Goal: Task Accomplishment & Management: Manage account settings

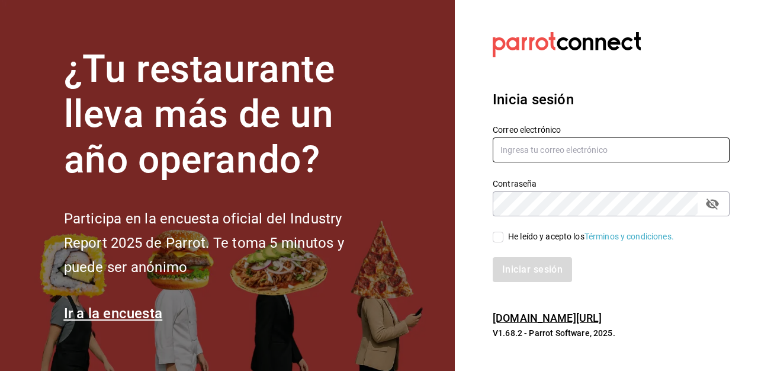
click at [531, 160] on input "text" at bounding box center [611, 149] width 237 height 25
type input "grancafeperegrino@gmail.com"
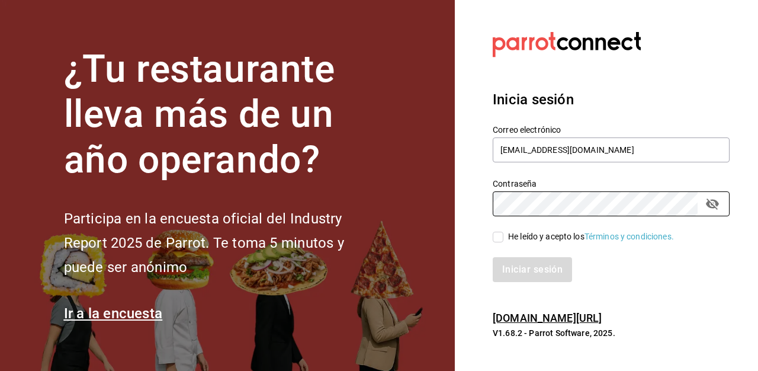
click at [497, 238] on input "He leído y acepto los Términos y condiciones." at bounding box center [498, 237] width 11 height 11
checkbox input "true"
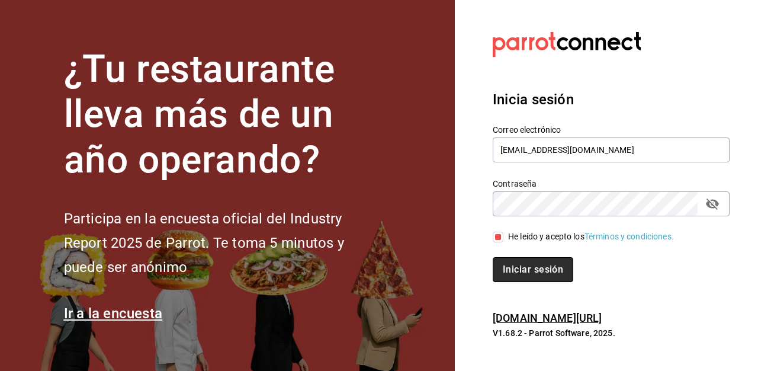
click at [513, 273] on button "Iniciar sesión" at bounding box center [533, 269] width 81 height 25
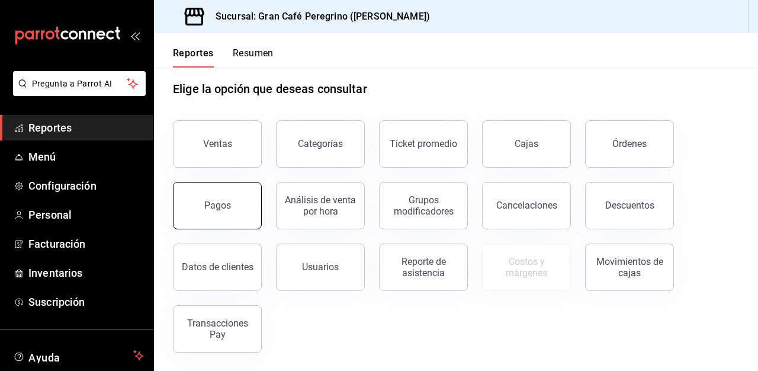
scroll to position [15, 0]
click at [222, 147] on div "Ventas" at bounding box center [217, 142] width 29 height 11
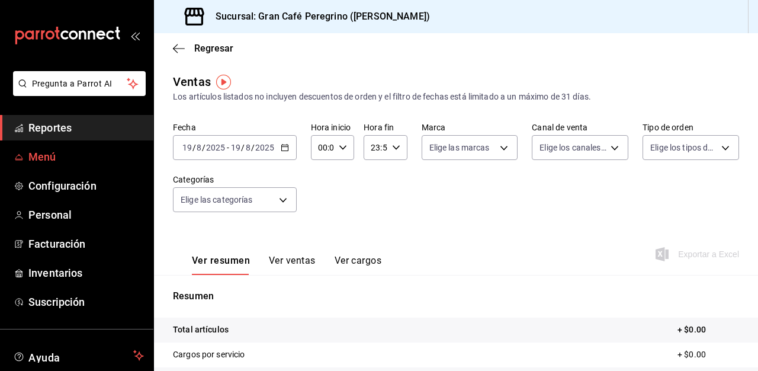
click at [46, 156] on span "Menú" at bounding box center [85, 157] width 115 height 16
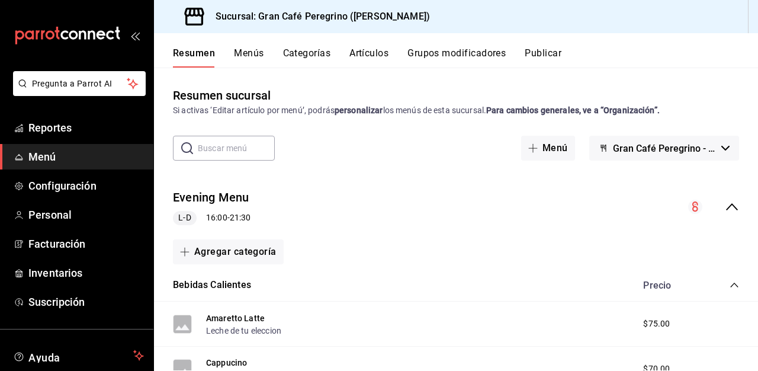
click at [373, 53] on button "Artículos" at bounding box center [368, 57] width 39 height 20
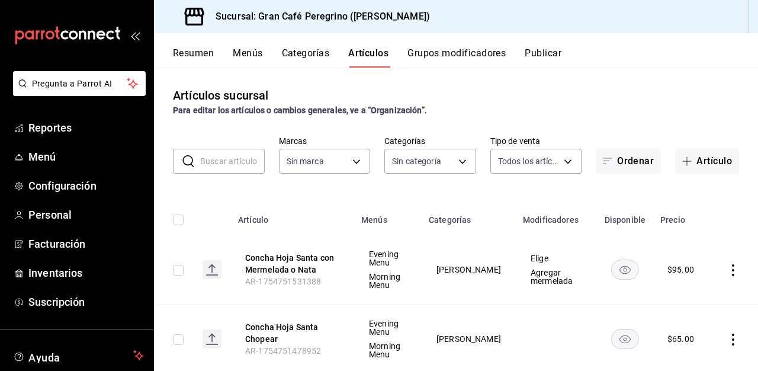
type input "c264ec5e-3e8d-497c-974c-9b9b5dc048eb"
type input "35130152-e618-45a0-b1af-60fe83d1e634,258d2af6-b62e-49c7-85e2-7a560fcd6601,6ff4b…"
click at [229, 168] on input "text" at bounding box center [232, 161] width 65 height 24
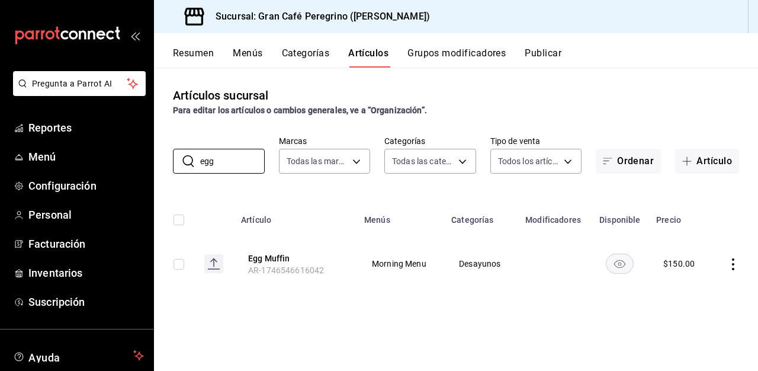
click at [732, 269] on icon "actions" at bounding box center [733, 264] width 2 height 12
click at [619, 261] on div at bounding box center [379, 185] width 758 height 371
click at [619, 262] on rect "availability-product" at bounding box center [619, 263] width 27 height 20
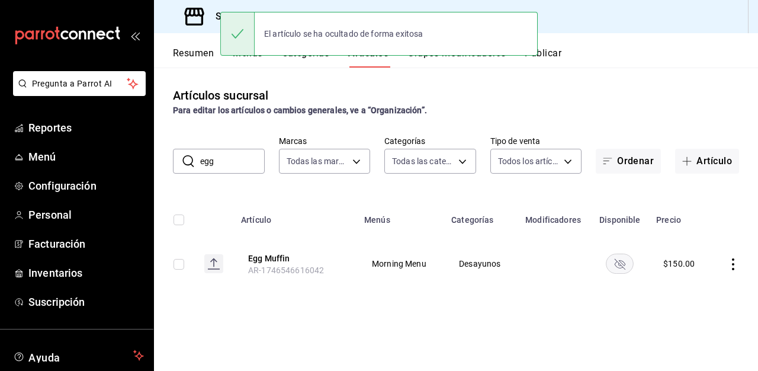
click at [228, 165] on input "egg" at bounding box center [232, 161] width 65 height 24
type input "e"
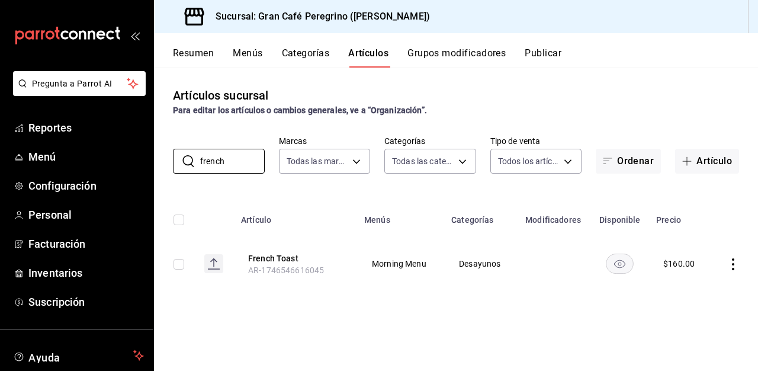
click at [625, 269] on rect "availability-product" at bounding box center [619, 263] width 27 height 20
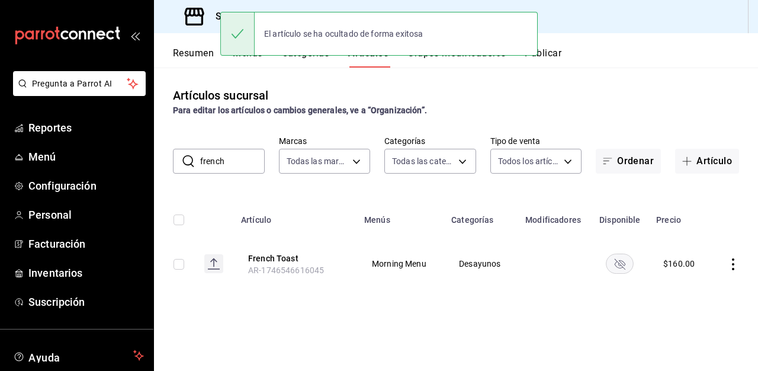
click at [239, 163] on input "french" at bounding box center [232, 161] width 65 height 24
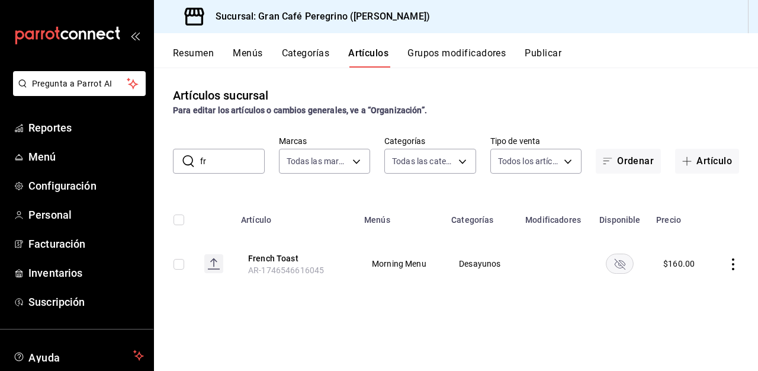
type input "f"
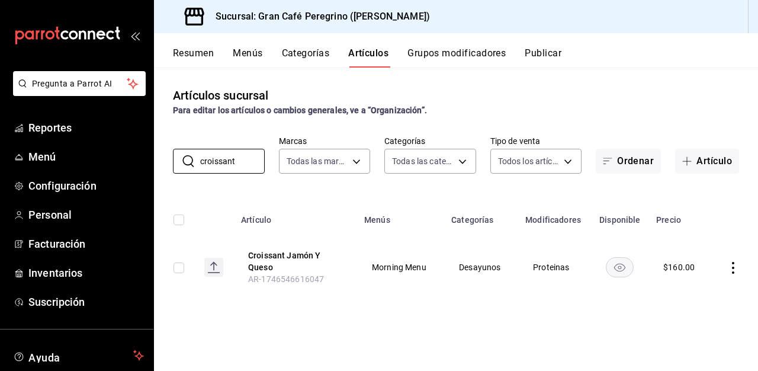
click at [619, 270] on rect "availability-product" at bounding box center [619, 267] width 27 height 20
drag, startPoint x: 238, startPoint y: 162, endPoint x: 153, endPoint y: 155, distance: 85.6
click at [153, 155] on div "Pregunta a Parrot AI Reportes Menú Configuración Personal Facturación Inventari…" at bounding box center [379, 185] width 758 height 371
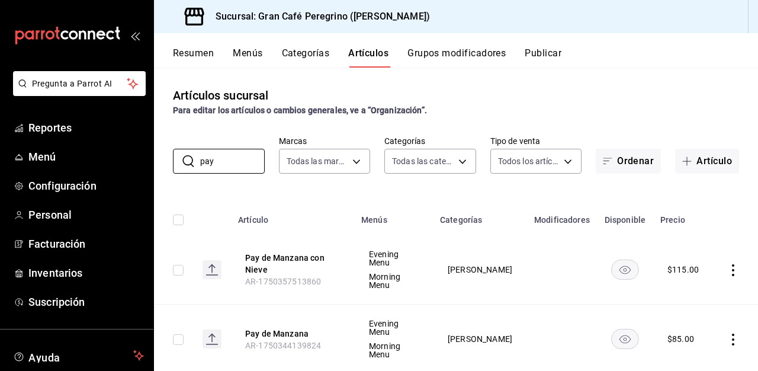
scroll to position [15, 0]
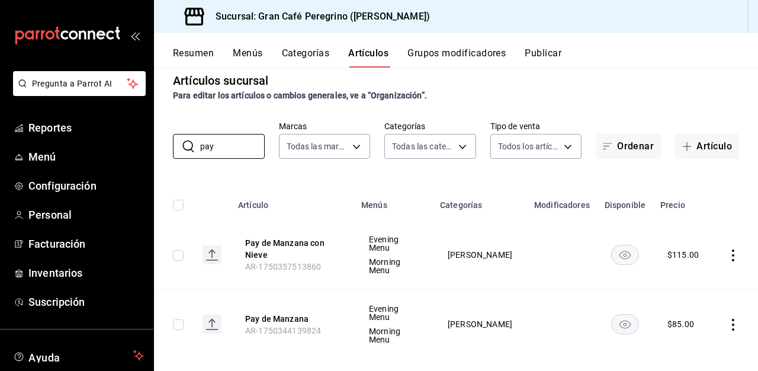
click at [622, 252] on icon "availability-product" at bounding box center [624, 255] width 11 height 8
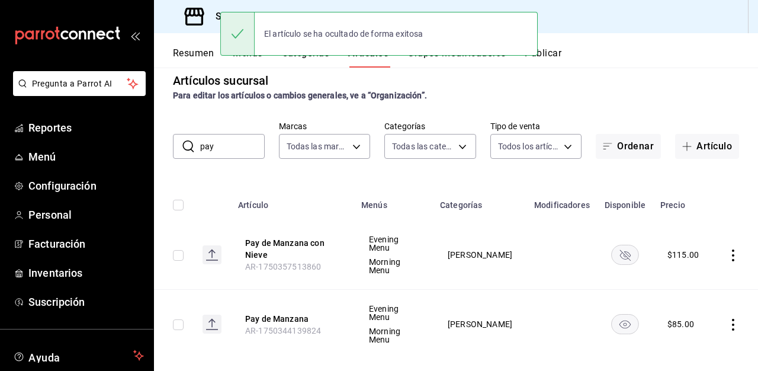
click at [622, 314] on rect "availability-product" at bounding box center [625, 324] width 27 height 20
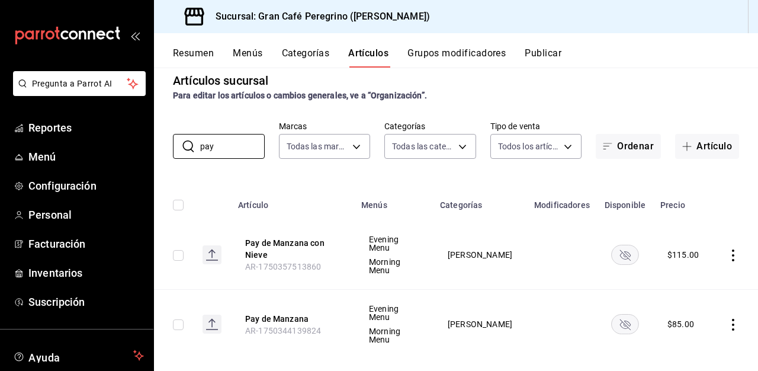
drag, startPoint x: 223, startPoint y: 143, endPoint x: 165, endPoint y: 144, distance: 58.1
click at [165, 144] on div "​ pay ​ Marcas Todas las marcas, Sin marca c264ec5e-3e8d-497c-974c-9b9b5dc048eb…" at bounding box center [456, 140] width 604 height 38
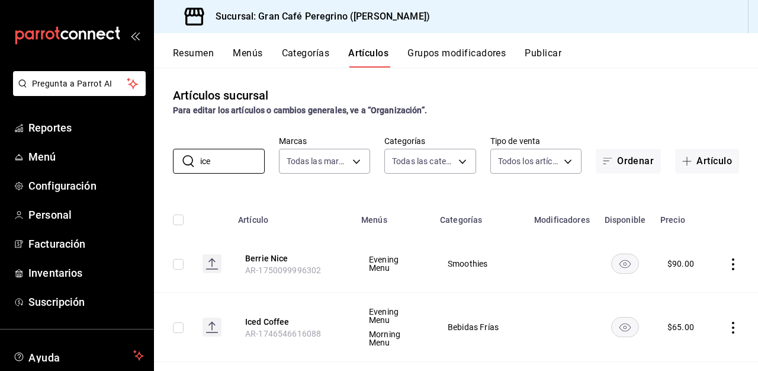
scroll to position [65, 0]
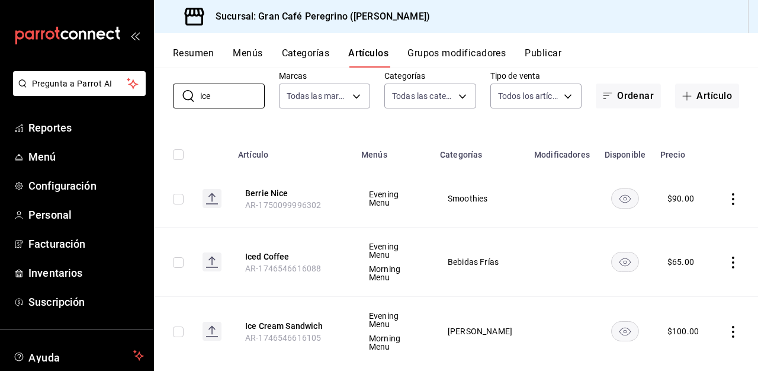
type input "ice"
click at [624, 321] on rect "availability-product" at bounding box center [625, 331] width 27 height 20
click at [551, 52] on button "Publicar" at bounding box center [543, 57] width 37 height 20
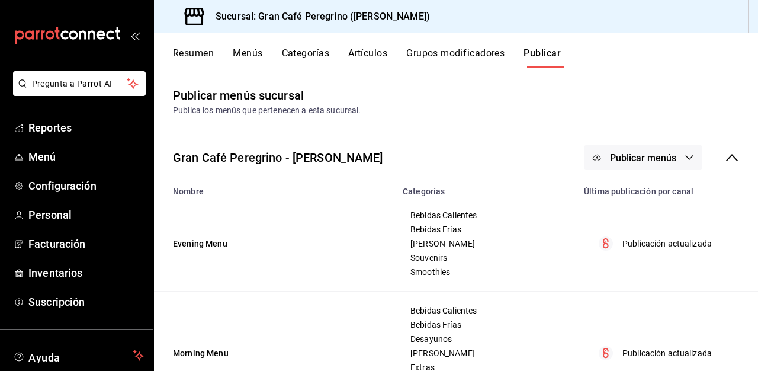
click at [613, 159] on span "Publicar menús" at bounding box center [643, 157] width 66 height 11
click at [653, 195] on span "Punto de venta" at bounding box center [660, 196] width 57 height 12
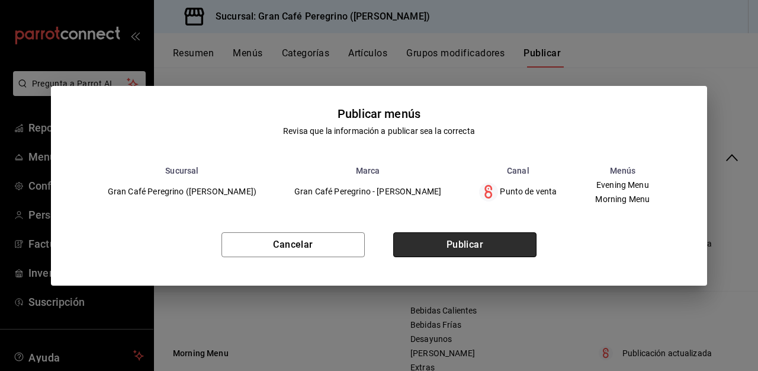
click at [481, 246] on button "Publicar" at bounding box center [464, 244] width 143 height 25
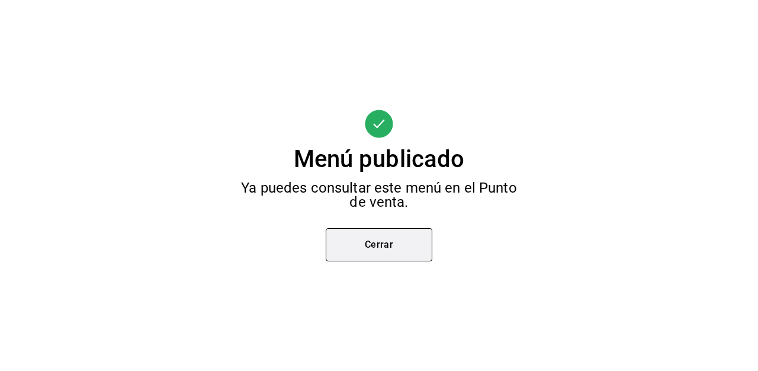
click at [370, 247] on button "Cerrar" at bounding box center [379, 244] width 107 height 33
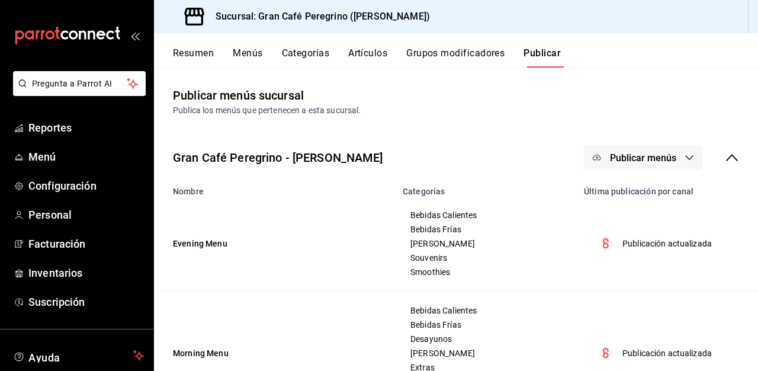
click at [367, 50] on button "Artículos" at bounding box center [367, 57] width 39 height 20
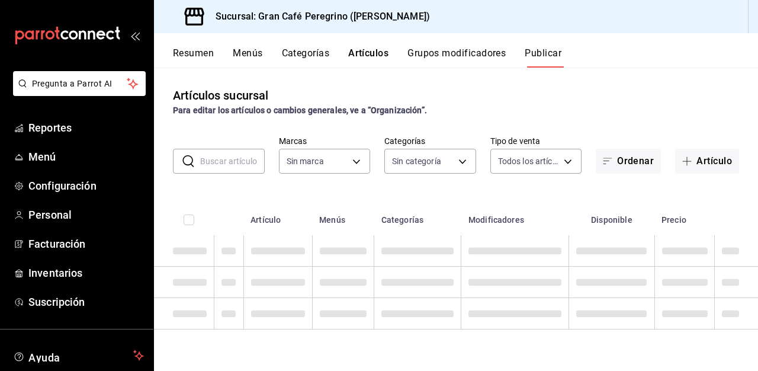
type input "c264ec5e-3e8d-497c-974c-9b9b5dc048eb"
click at [226, 167] on input "text" at bounding box center [232, 161] width 65 height 24
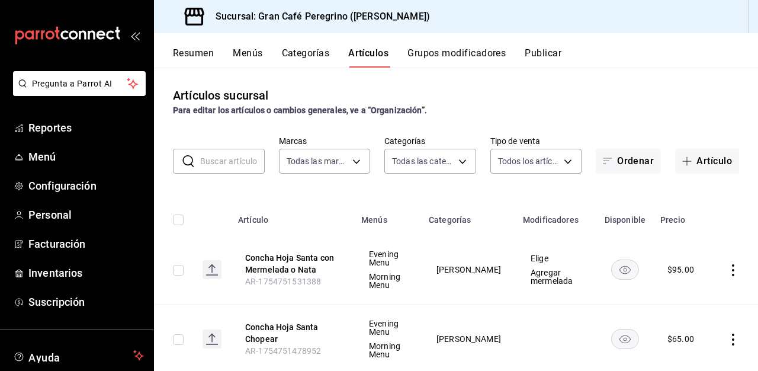
type input "c264ec5e-3e8d-497c-974c-9b9b5dc048eb"
type input "35130152-e618-45a0-b1af-60fe83d1e634,258d2af6-b62e-49c7-85e2-7a560fcd6601,6ff4b…"
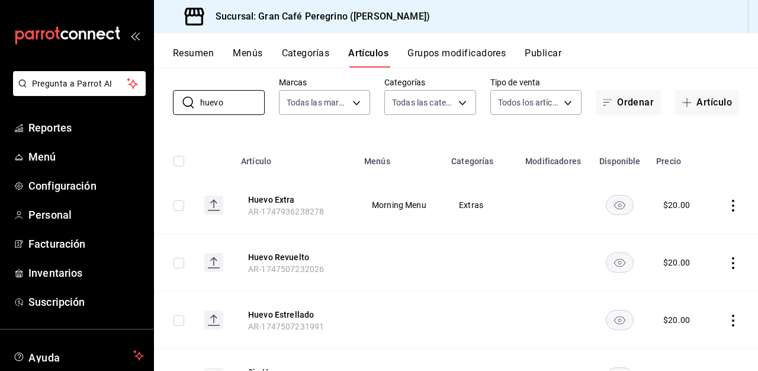
scroll to position [73, 0]
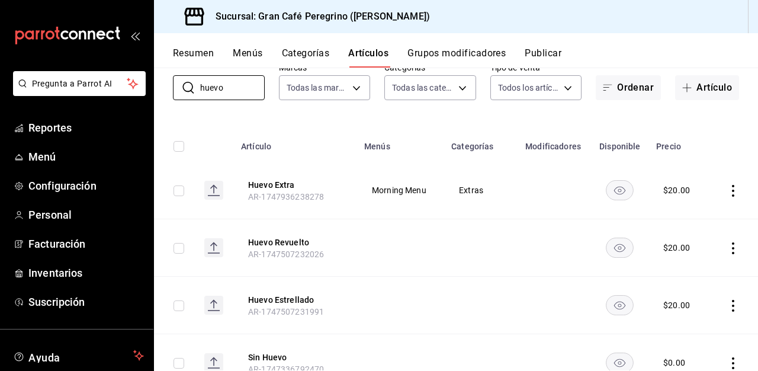
type input "huevo"
click at [732, 191] on icon "actions" at bounding box center [733, 191] width 2 height 12
click at [693, 217] on span "Editar" at bounding box center [697, 218] width 31 height 12
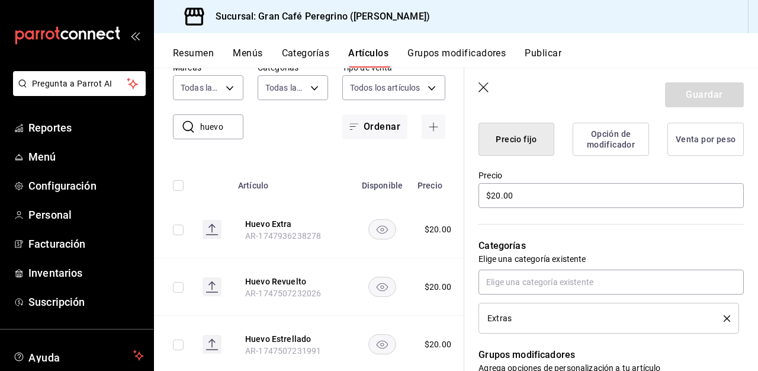
scroll to position [305, 0]
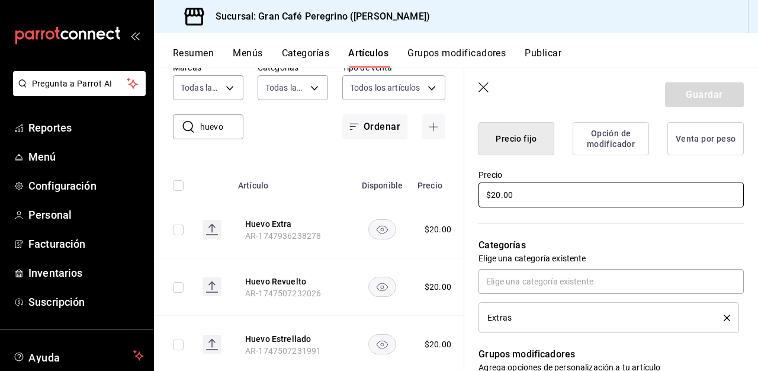
click at [512, 197] on input "$20.00" at bounding box center [610, 194] width 265 height 25
type input "$2.00"
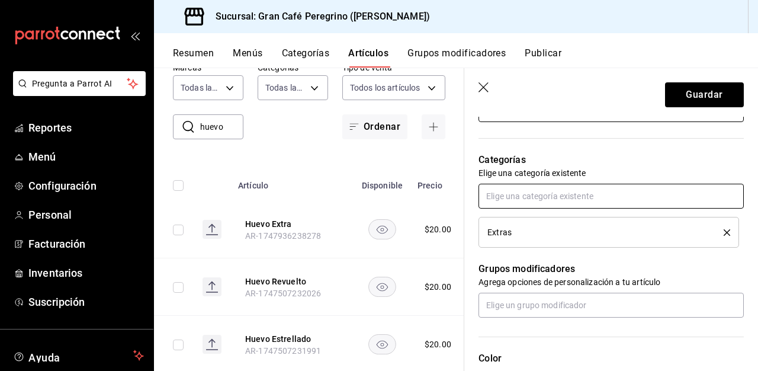
scroll to position [392, 0]
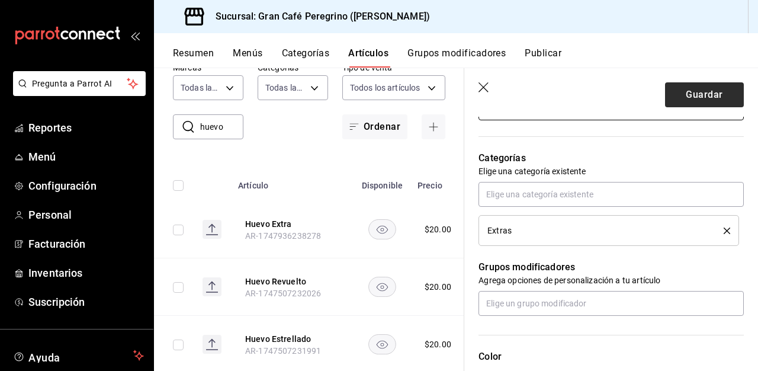
type input "$30.00"
click at [696, 94] on button "Guardar" at bounding box center [704, 94] width 79 height 25
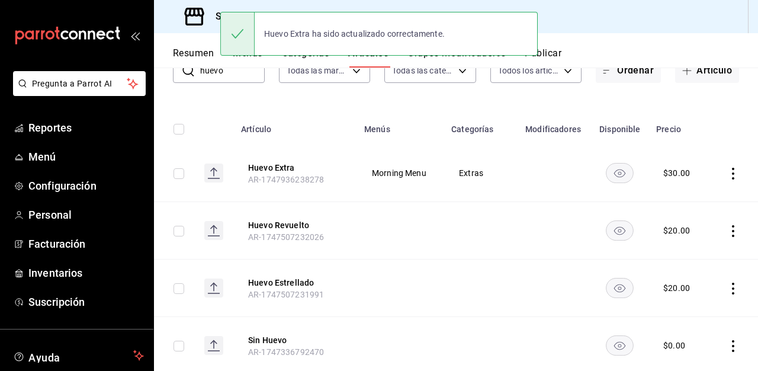
scroll to position [150, 0]
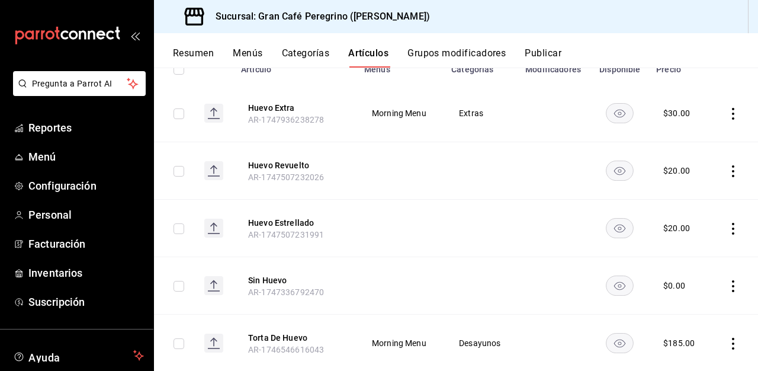
click at [731, 172] on icon "actions" at bounding box center [733, 171] width 12 height 12
click at [688, 200] on span "Editar" at bounding box center [697, 198] width 31 height 12
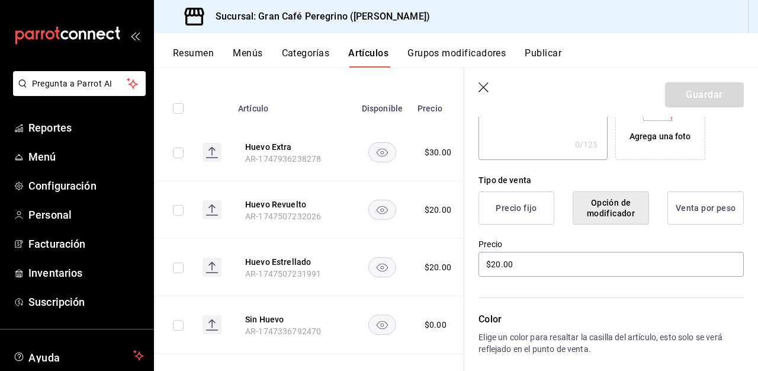
scroll to position [237, 0]
click at [502, 266] on input "$20.00" at bounding box center [610, 262] width 265 height 25
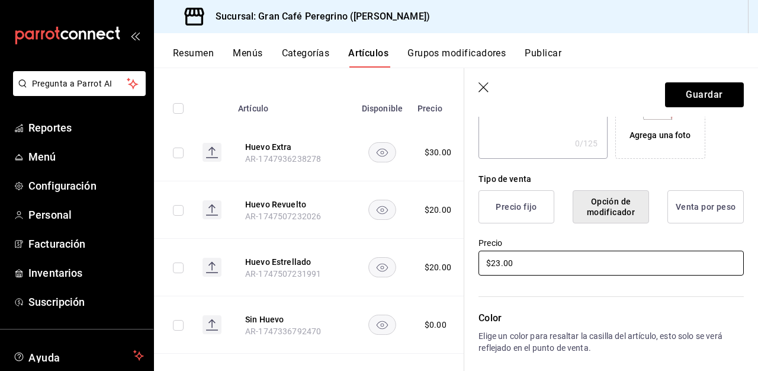
type input "$2.00"
type input "$30.00"
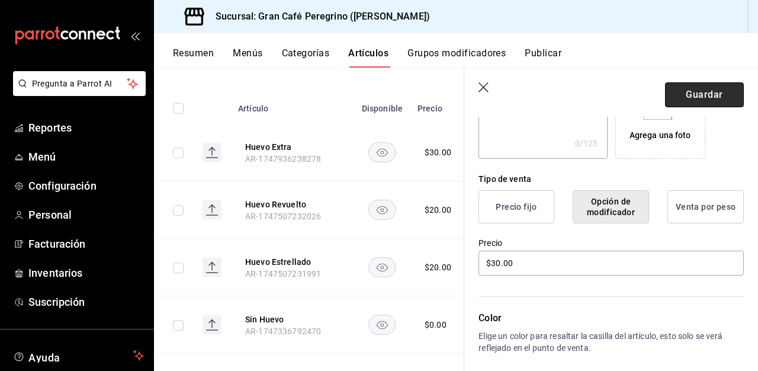
click at [706, 92] on button "Guardar" at bounding box center [704, 94] width 79 height 25
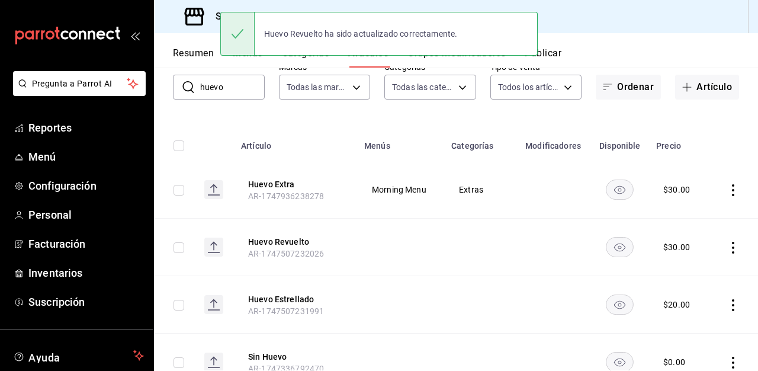
scroll to position [118, 0]
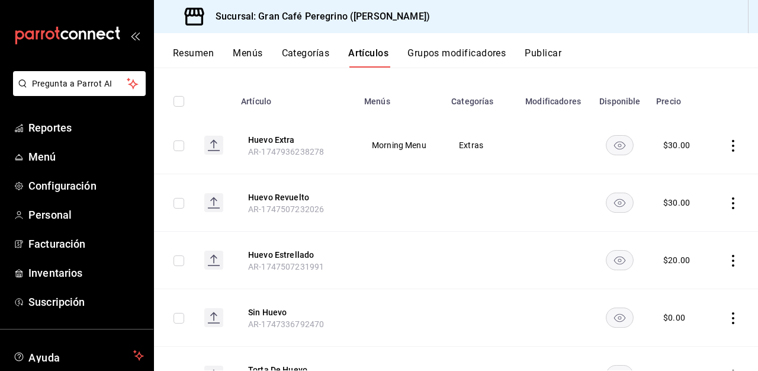
click at [733, 261] on icon "actions" at bounding box center [733, 261] width 12 height 12
click at [696, 286] on span "Editar" at bounding box center [697, 288] width 31 height 12
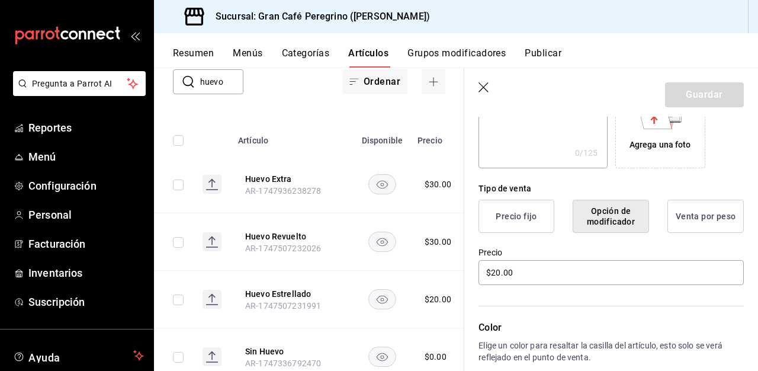
scroll to position [274, 0]
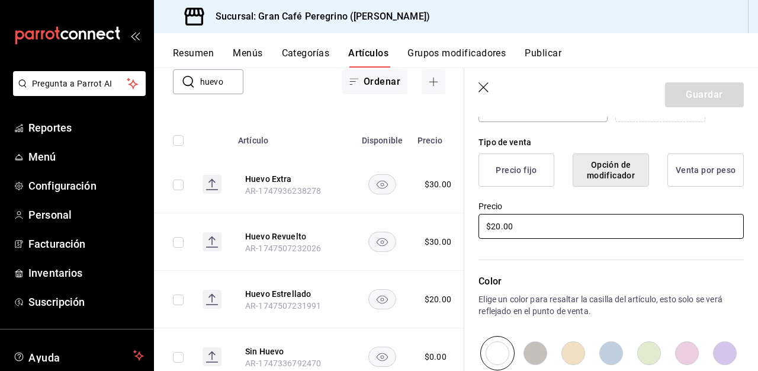
click at [502, 230] on input "$20.00" at bounding box center [610, 226] width 265 height 25
type input "$2.00"
type input "$30.00"
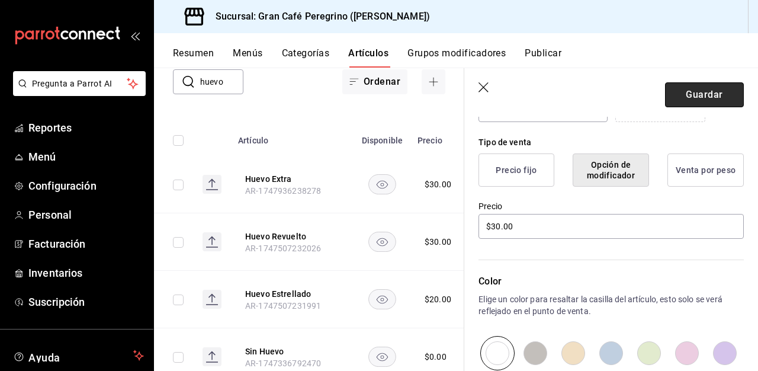
click at [703, 101] on button "Guardar" at bounding box center [704, 94] width 79 height 25
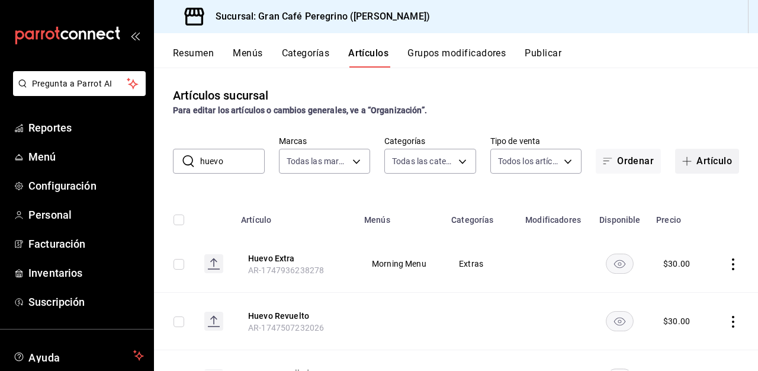
click at [703, 161] on button "Artículo" at bounding box center [707, 161] width 64 height 25
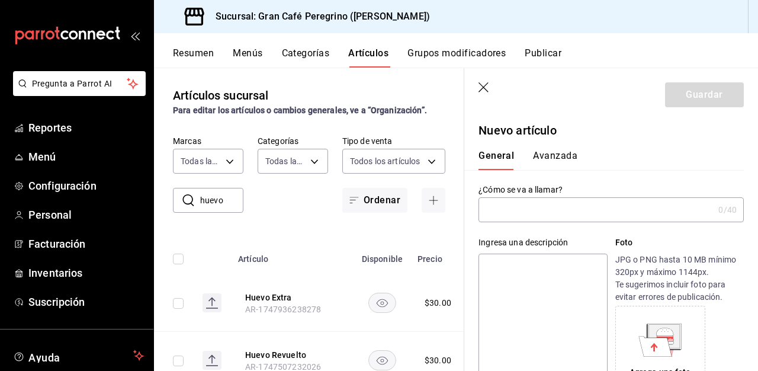
click at [515, 214] on input "text" at bounding box center [595, 210] width 235 height 24
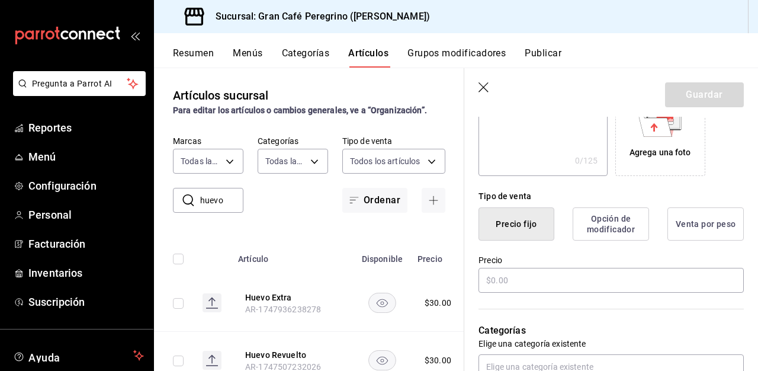
scroll to position [275, 0]
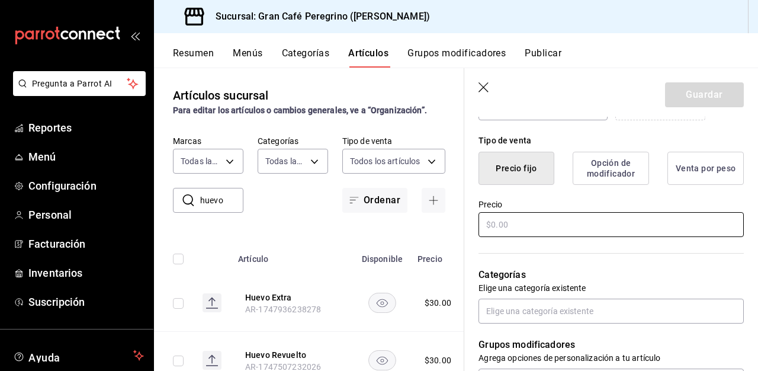
type input "Brioche Sandwich"
click at [525, 233] on input "text" at bounding box center [610, 224] width 265 height 25
type input "$180.00"
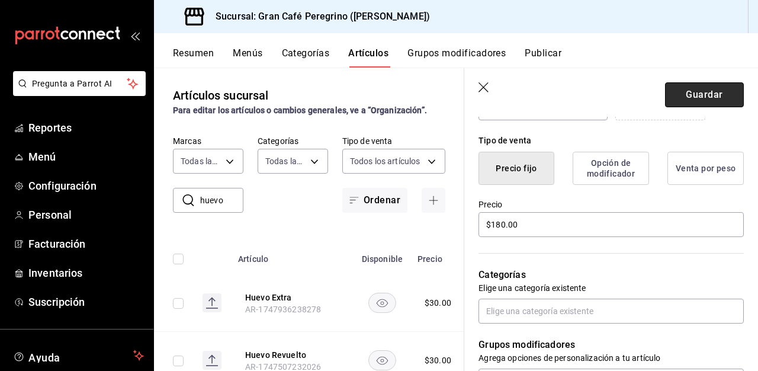
click at [699, 91] on button "Guardar" at bounding box center [704, 94] width 79 height 25
